Goal: Task Accomplishment & Management: Use online tool/utility

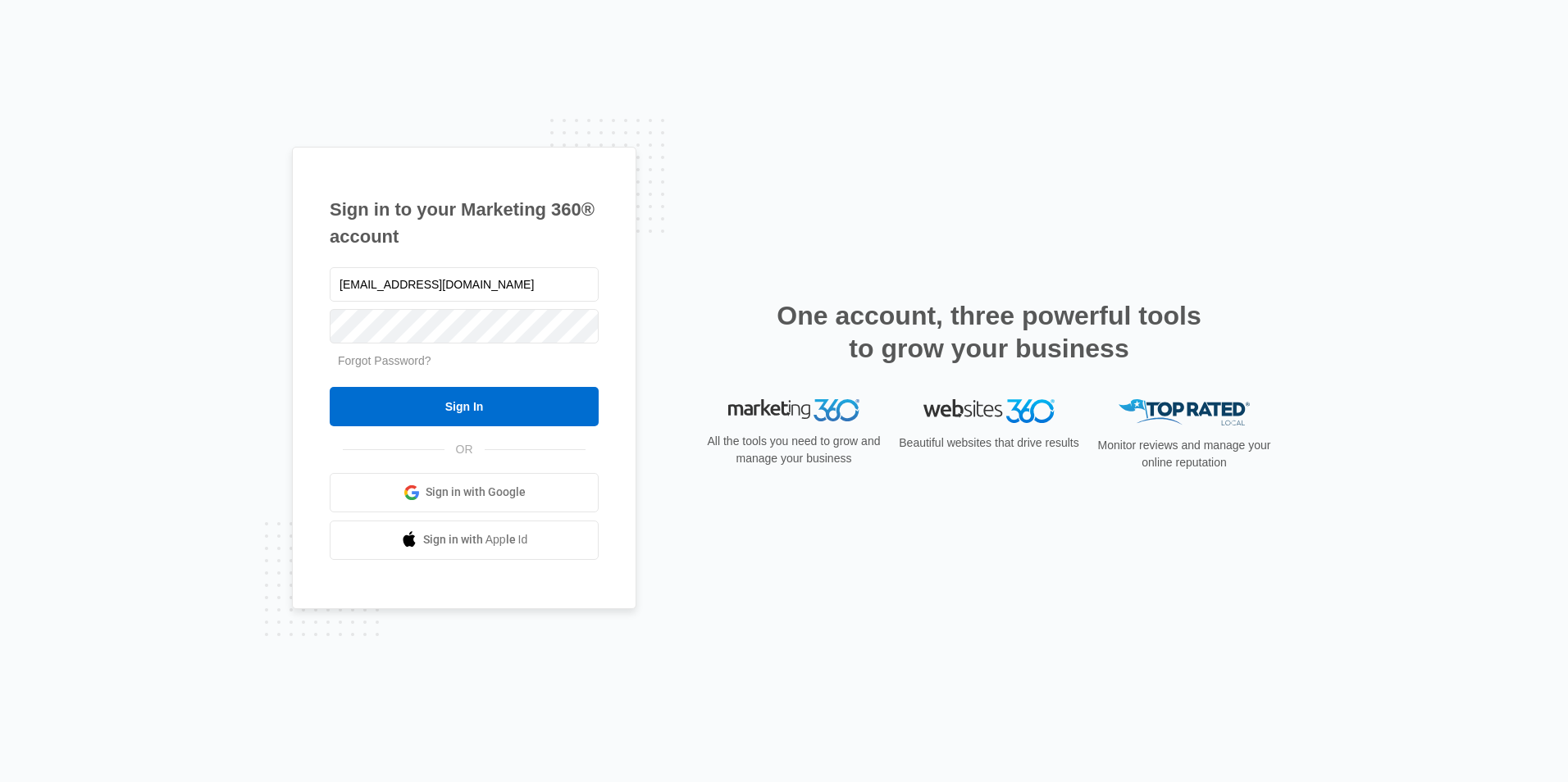
type input "[EMAIL_ADDRESS][DOMAIN_NAME]"
click at [330, 386] on input "Sign In" at bounding box center [464, 406] width 269 height 40
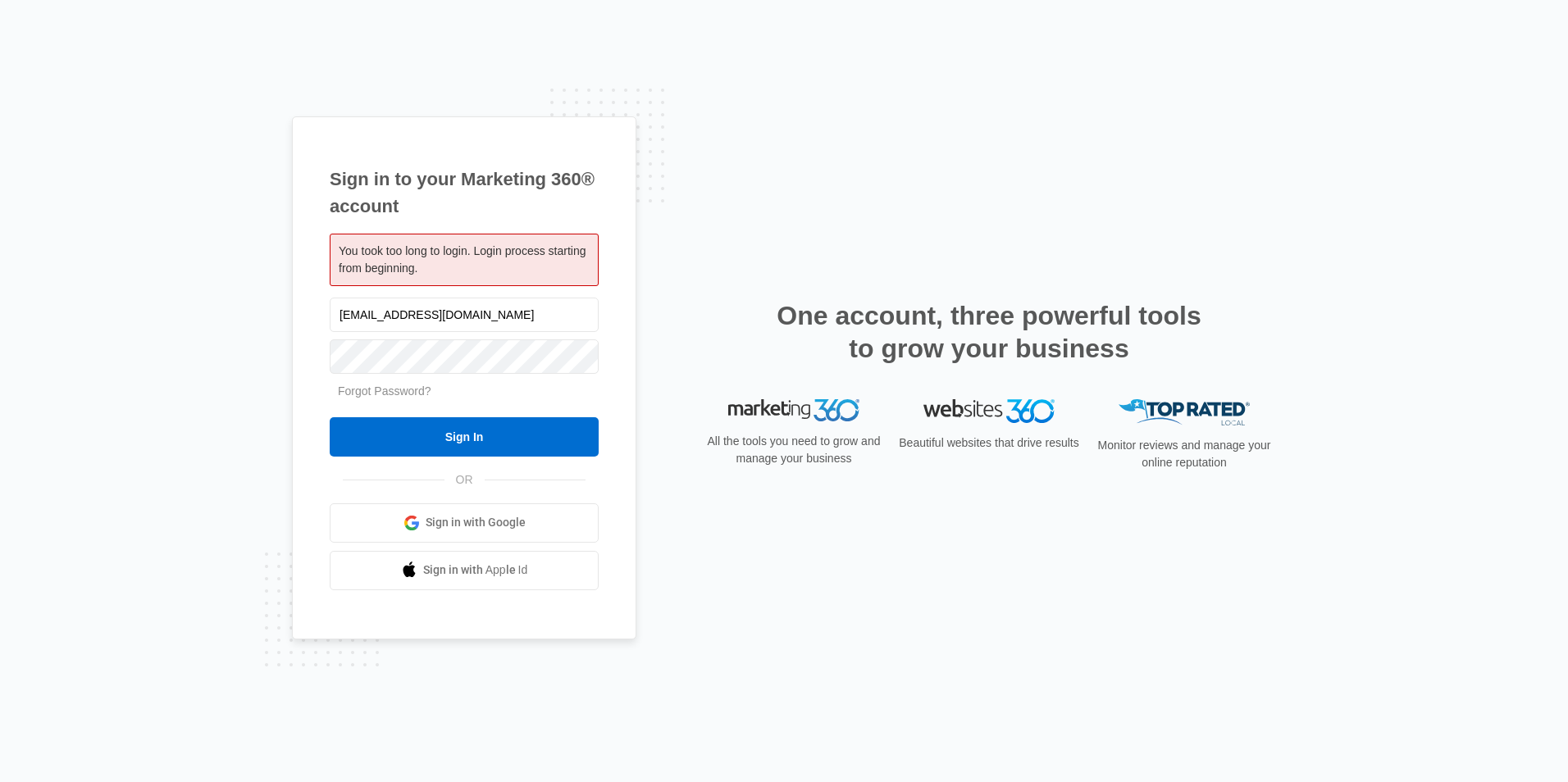
type input "[EMAIL_ADDRESS][DOMAIN_NAME]"
click at [330, 417] on input "Sign In" at bounding box center [464, 437] width 269 height 40
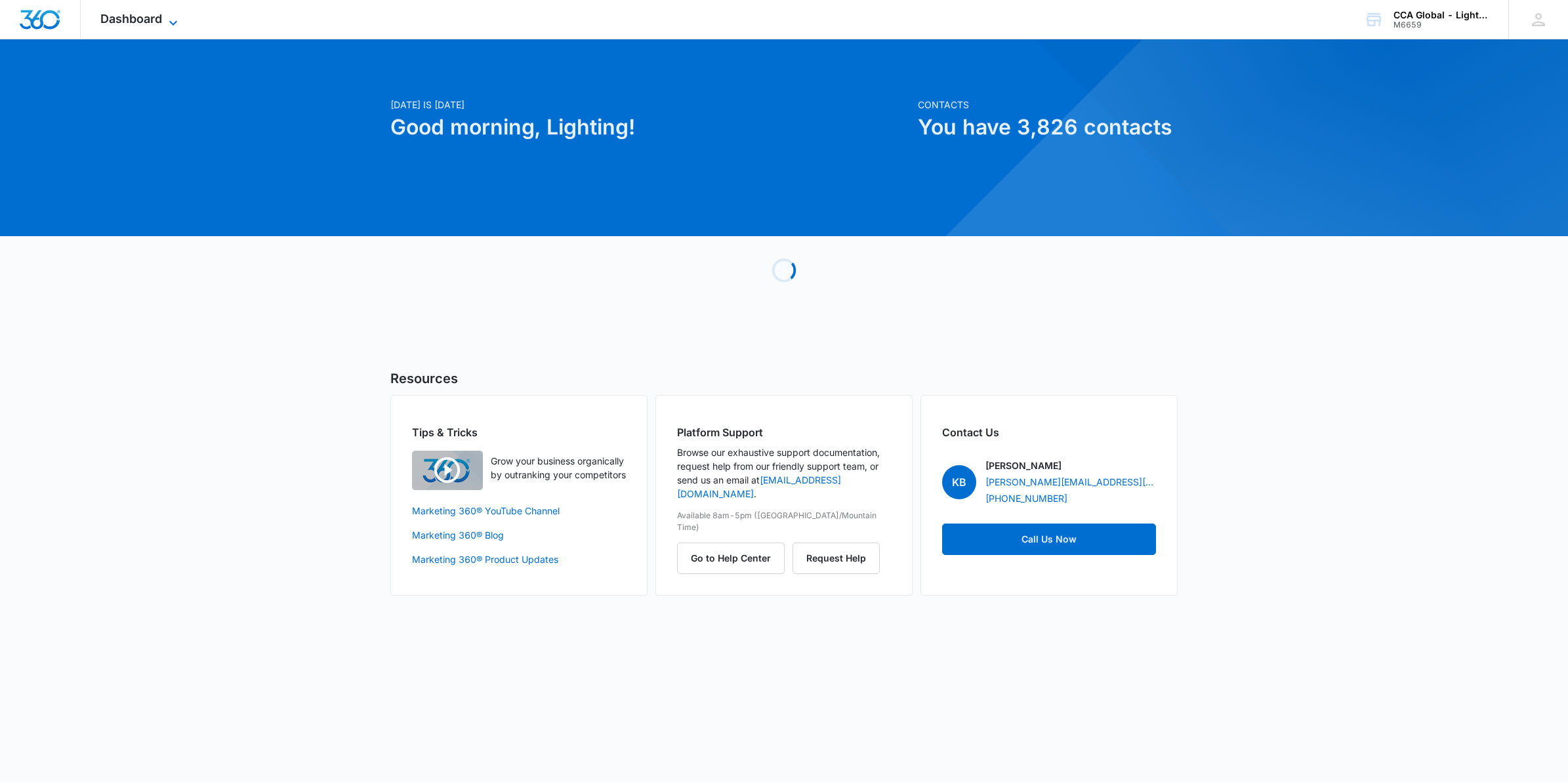
click at [169, 20] on icon at bounding box center [173, 23] width 16 height 16
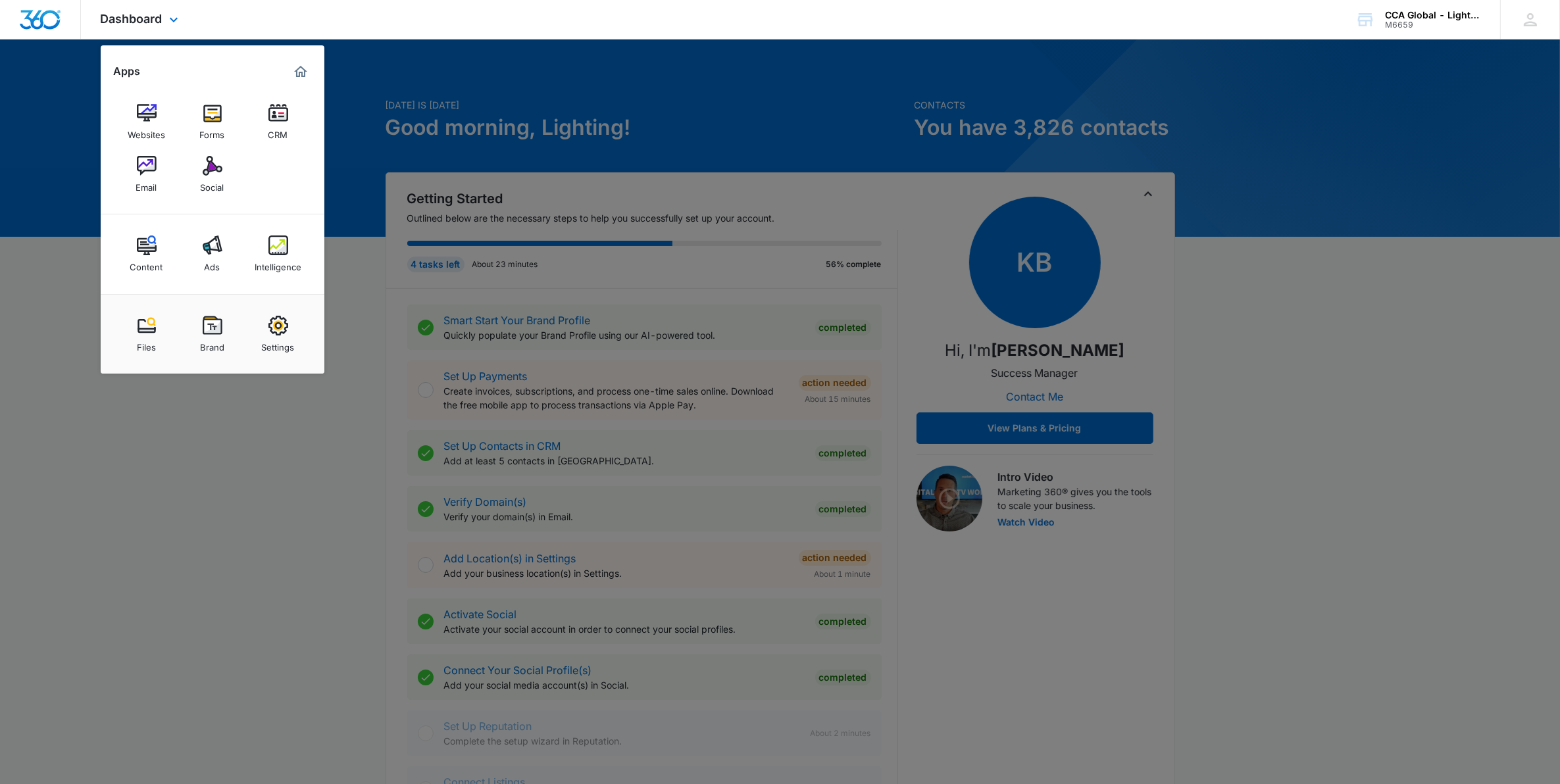
click at [109, 182] on div "Websites Forms CRM Email Social" at bounding box center [212, 148] width 224 height 132
click at [132, 169] on link "Email" at bounding box center [146, 174] width 50 height 50
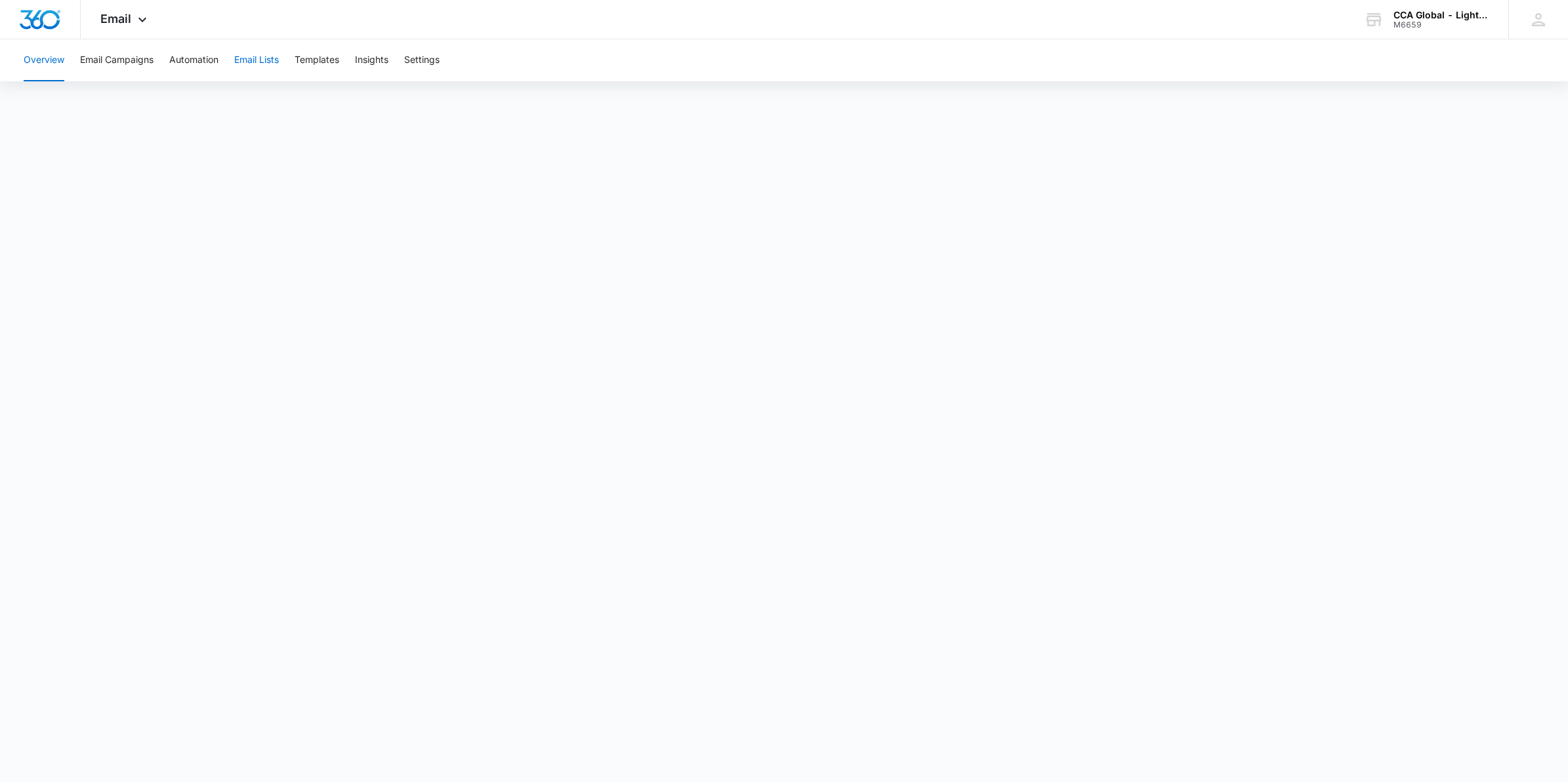
click at [270, 61] on button "Email Lists" at bounding box center [257, 60] width 45 height 42
click at [97, 56] on button "Email Campaigns" at bounding box center [117, 60] width 74 height 42
click at [325, 61] on button "Templates" at bounding box center [317, 60] width 45 height 42
click at [260, 54] on button "Email Lists" at bounding box center [257, 60] width 45 height 42
click at [124, 64] on button "Email Campaigns" at bounding box center [117, 60] width 74 height 42
